Goal: Browse casually

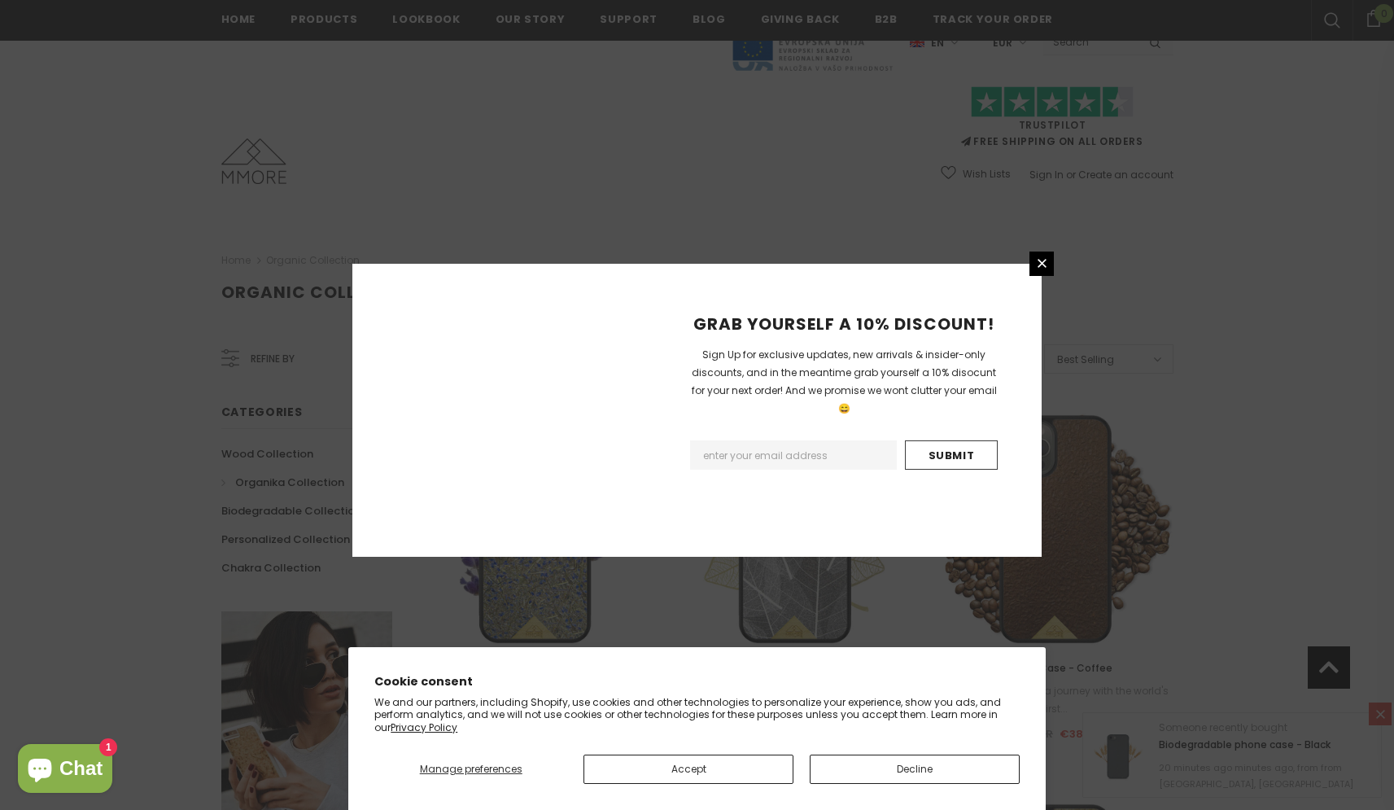
scroll to position [1763, 0]
